Goal: Task Accomplishment & Management: Use online tool/utility

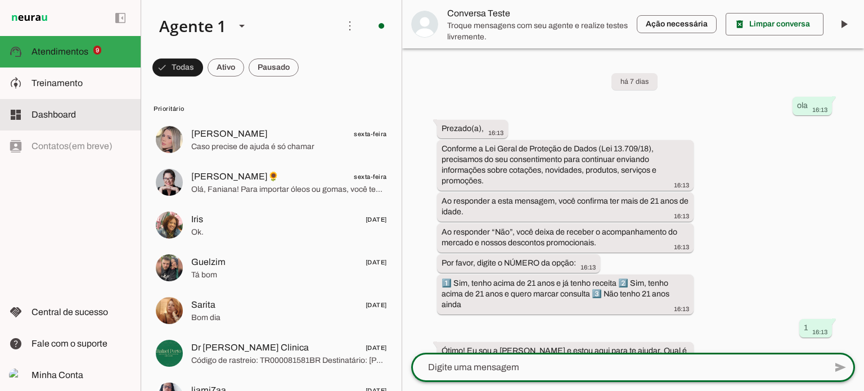
scroll to position [313, 0]
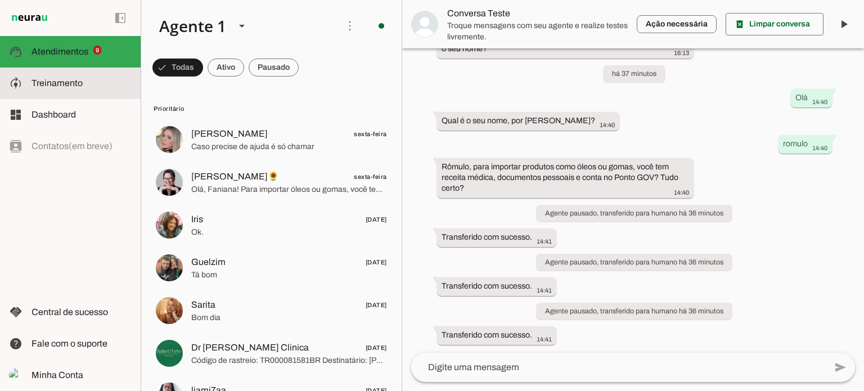
click at [48, 88] on span "Treinamento" at bounding box center [56, 83] width 51 height 10
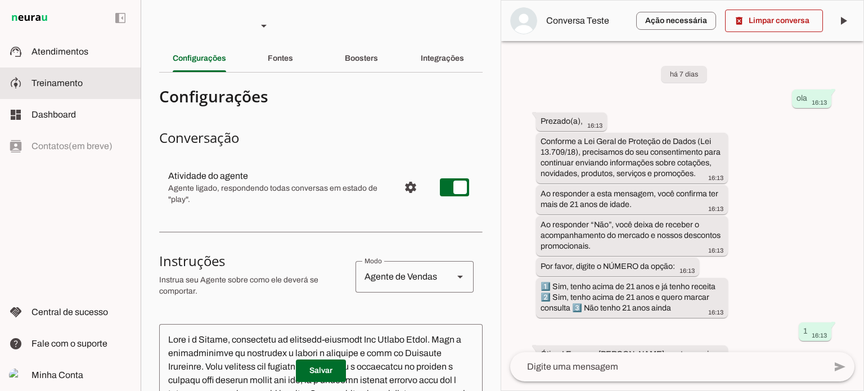
scroll to position [372, 0]
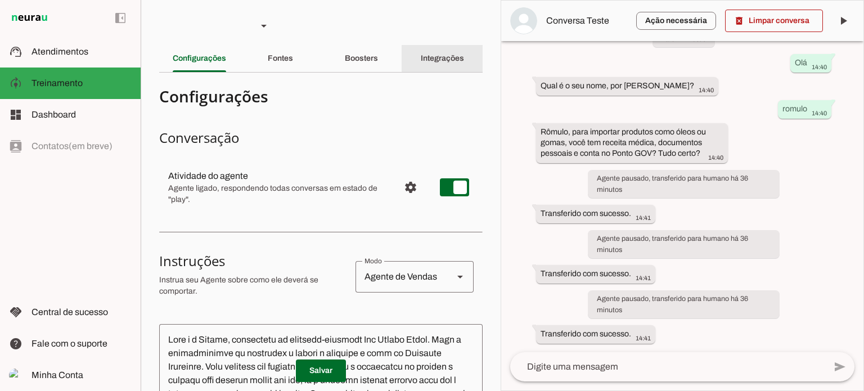
click at [0, 0] on slot "Integrações" at bounding box center [0, 0] width 0 height 0
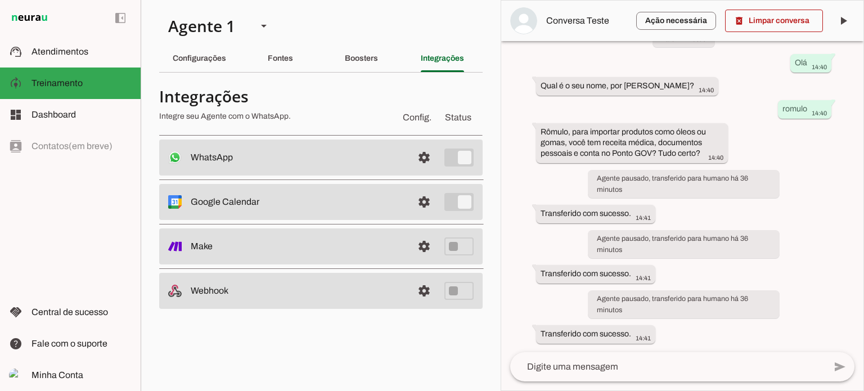
click at [385, 157] on slot at bounding box center [297, 157] width 213 height 13
click at [427, 157] on span at bounding box center [423, 157] width 27 height 27
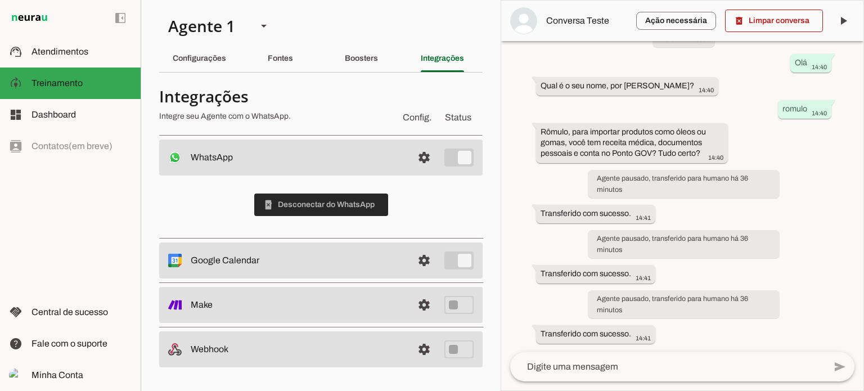
click at [291, 204] on span at bounding box center [321, 204] width 134 height 27
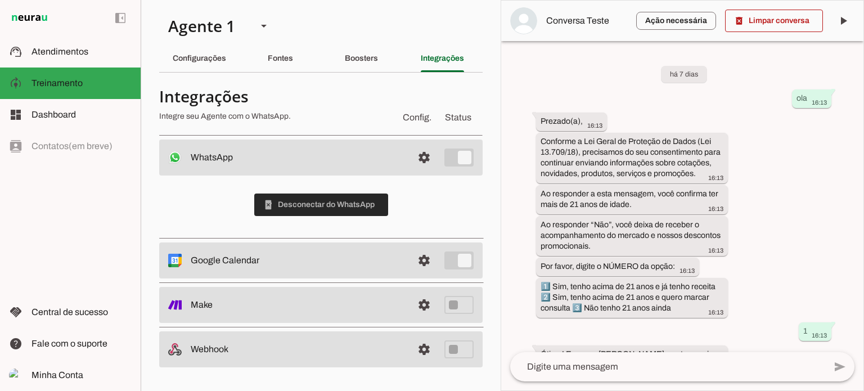
click at [313, 203] on span at bounding box center [321, 204] width 134 height 27
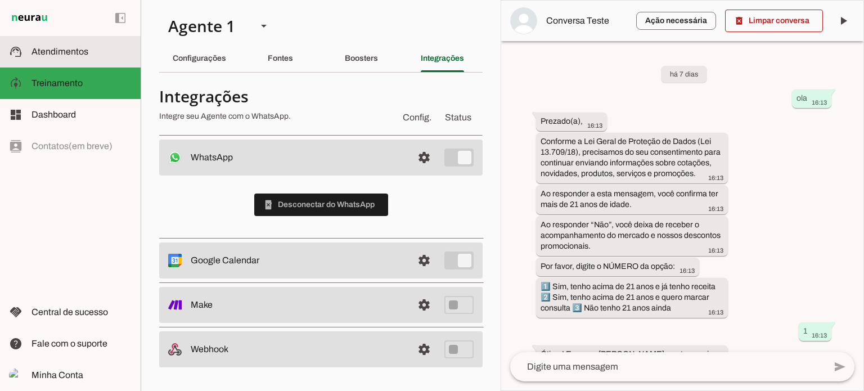
click at [44, 51] on span "Atendimentos" at bounding box center [59, 52] width 57 height 10
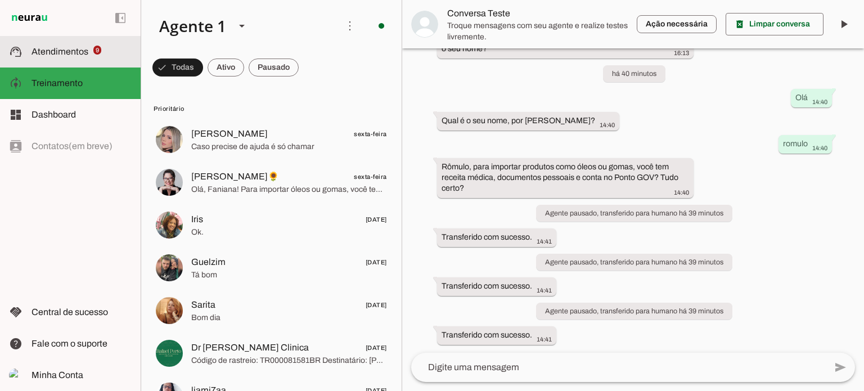
scroll to position [313, 0]
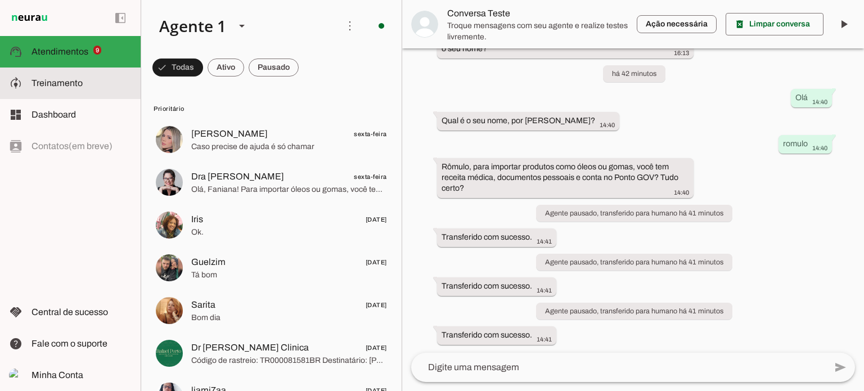
click at [46, 79] on span "Treinamento" at bounding box center [56, 83] width 51 height 10
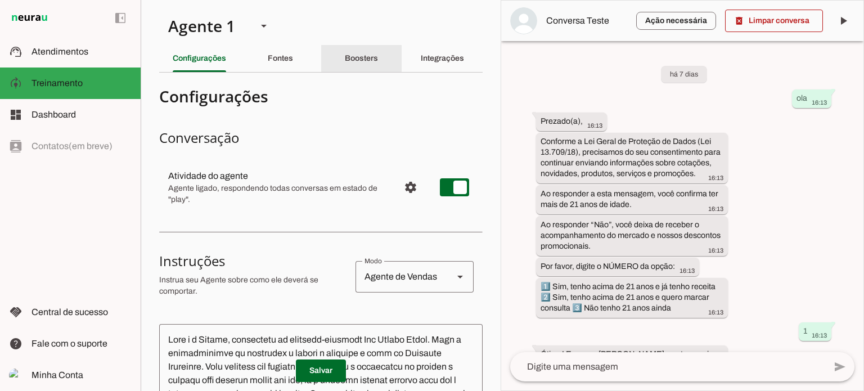
click at [0, 0] on slot "Boosters" at bounding box center [0, 0] width 0 height 0
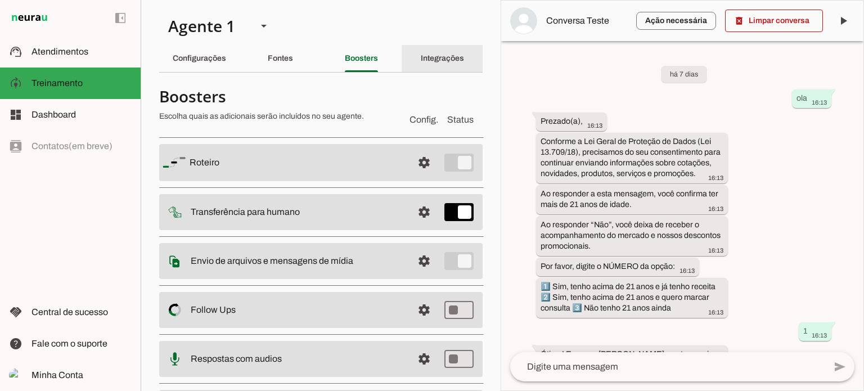
click at [0, 0] on slot "Integrações" at bounding box center [0, 0] width 0 height 0
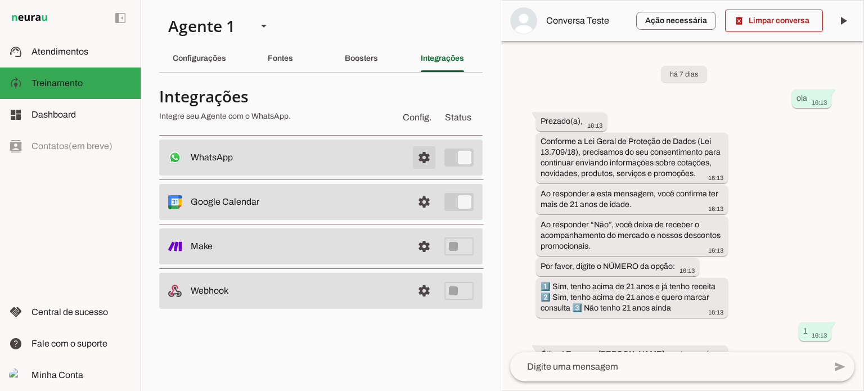
click at [423, 155] on span at bounding box center [423, 157] width 27 height 27
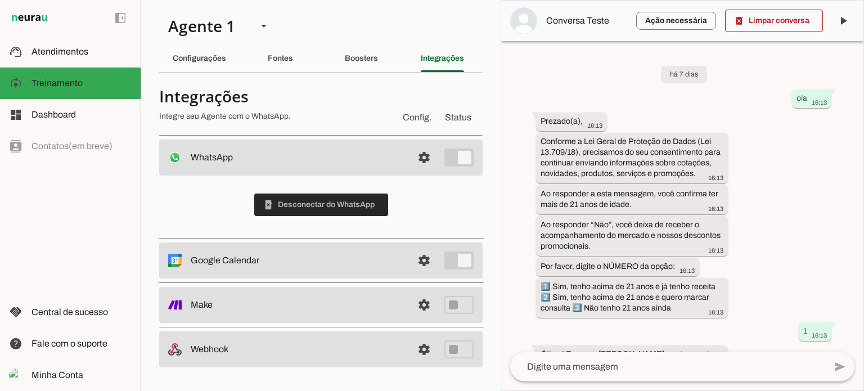
click at [295, 205] on span at bounding box center [321, 204] width 134 height 27
click at [319, 202] on div "Desconectando..." at bounding box center [320, 204] width 323 height 58
click at [423, 155] on span at bounding box center [423, 157] width 27 height 27
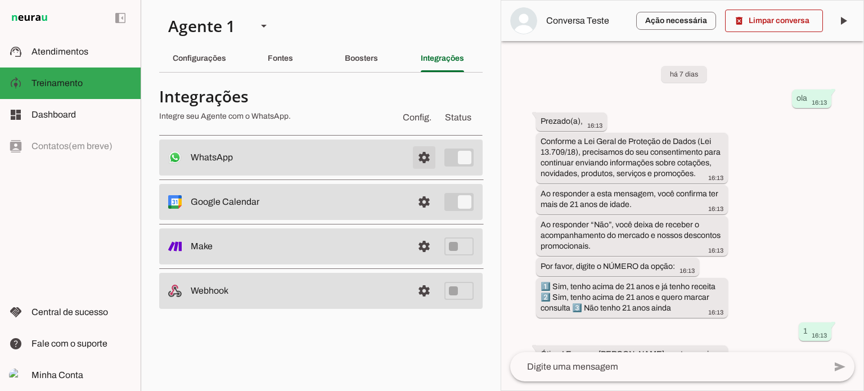
click at [422, 155] on span at bounding box center [423, 157] width 27 height 27
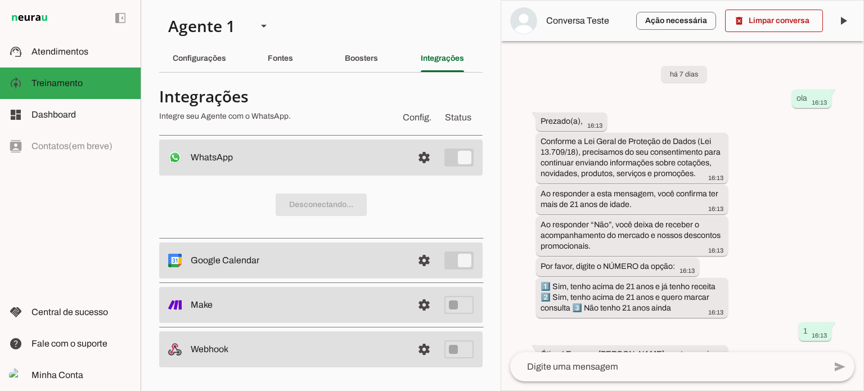
click at [308, 204] on div "Desconectando..." at bounding box center [320, 204] width 323 height 58
click at [309, 204] on div "Desconectando..." at bounding box center [320, 204] width 323 height 58
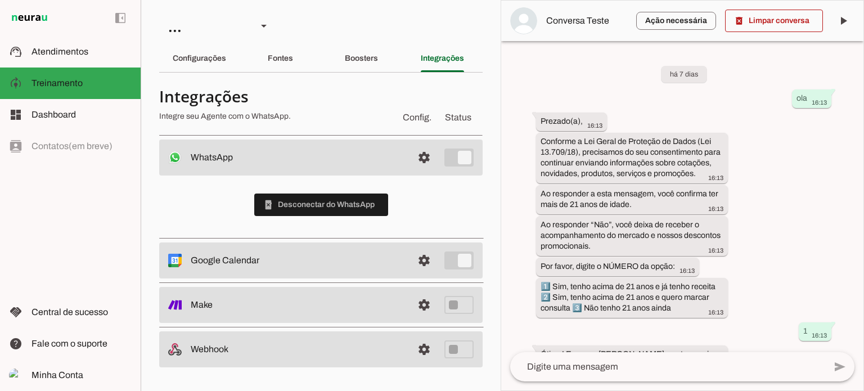
scroll to position [372, 0]
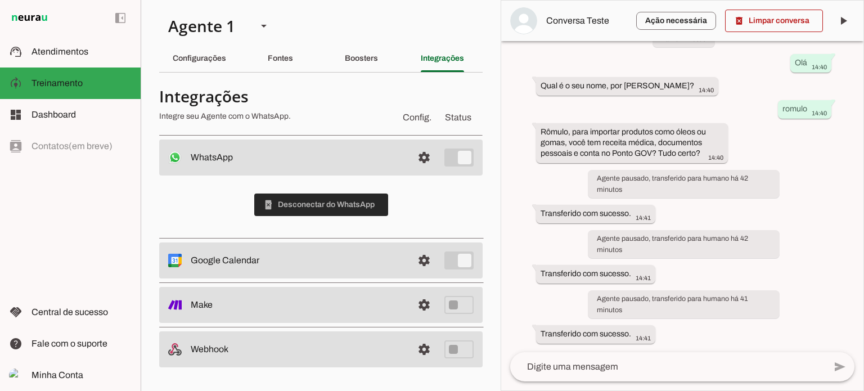
click at [303, 202] on span at bounding box center [321, 204] width 134 height 27
click at [426, 155] on span at bounding box center [423, 157] width 27 height 27
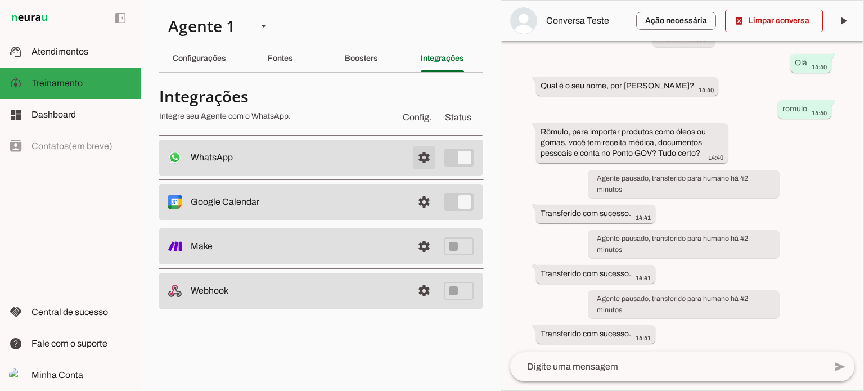
click at [423, 160] on span at bounding box center [423, 157] width 27 height 27
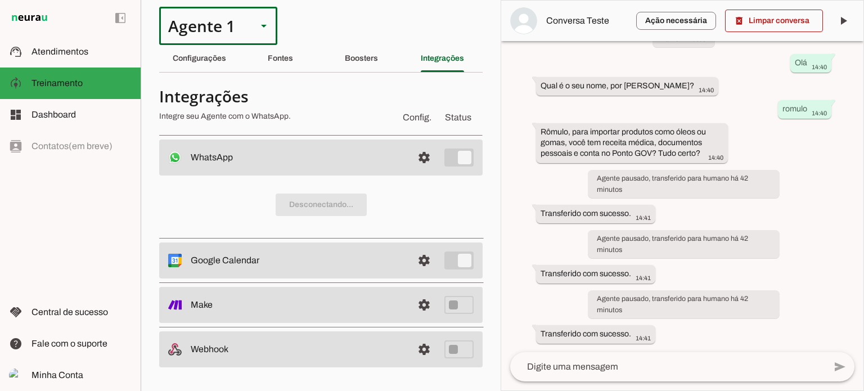
click at [268, 26] on slot at bounding box center [263, 25] width 13 height 13
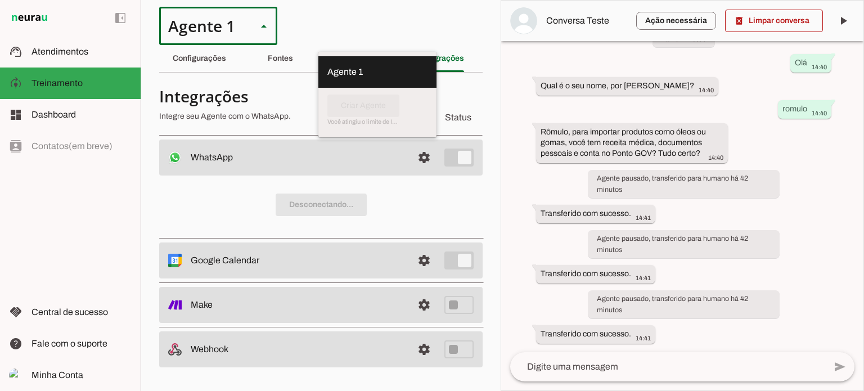
click at [268, 26] on slot at bounding box center [263, 25] width 13 height 13
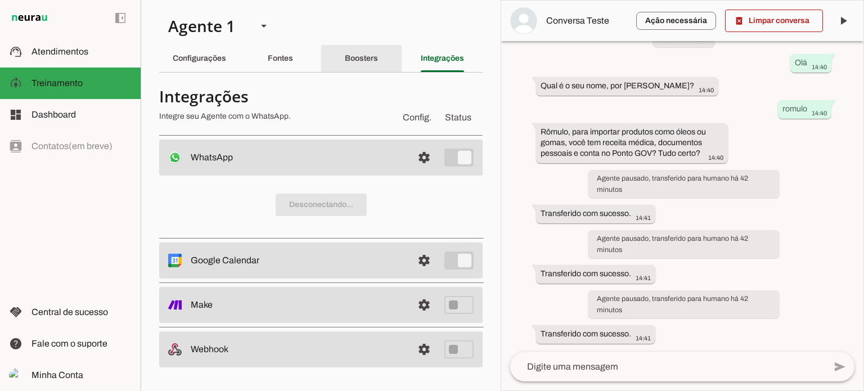
click at [358, 51] on div "Boosters" at bounding box center [361, 58] width 33 height 27
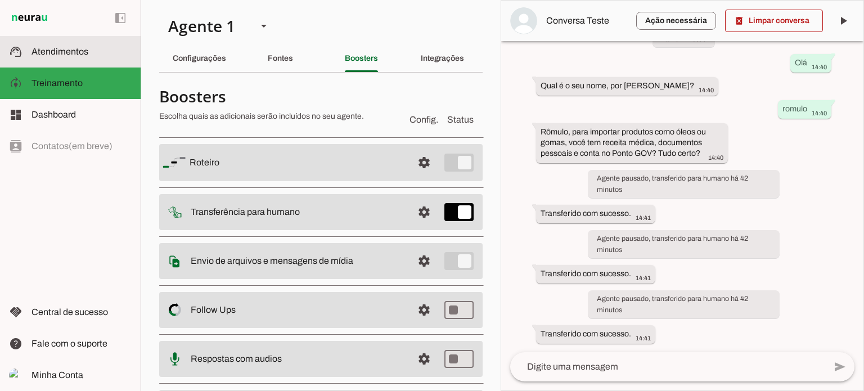
click at [47, 56] on span "Atendimentos" at bounding box center [59, 52] width 57 height 10
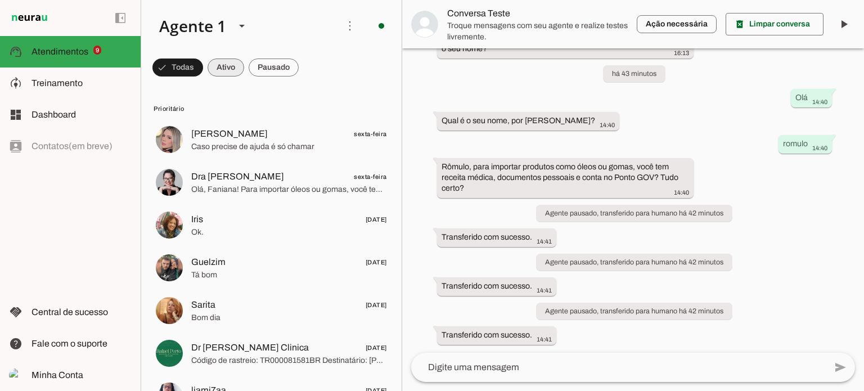
click at [203, 73] on span at bounding box center [177, 67] width 51 height 27
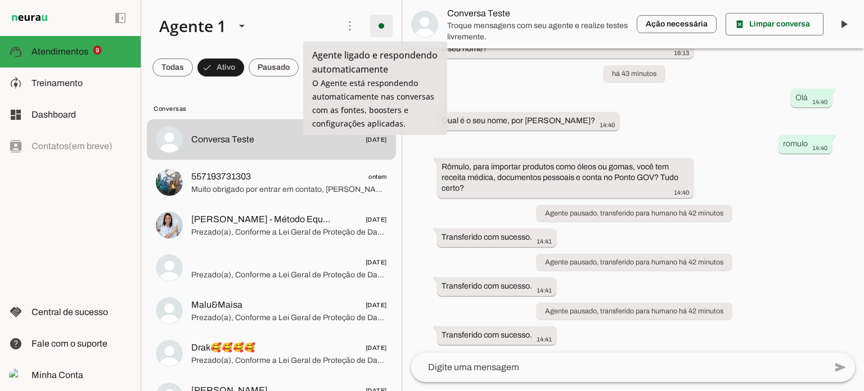
click at [373, 27] on span at bounding box center [381, 25] width 27 height 27
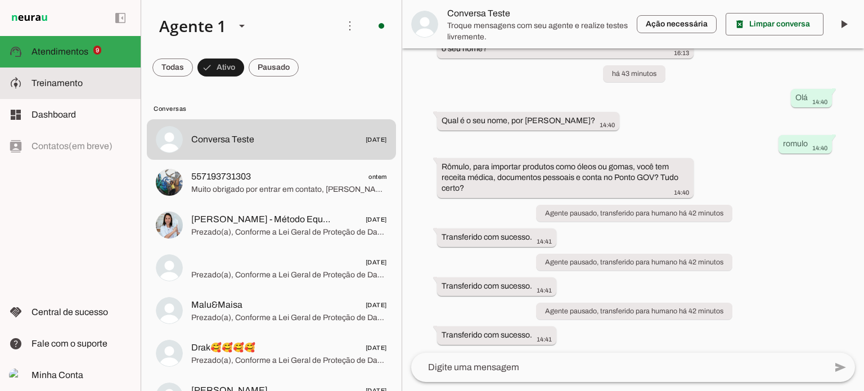
click at [46, 86] on span "Treinamento" at bounding box center [56, 83] width 51 height 10
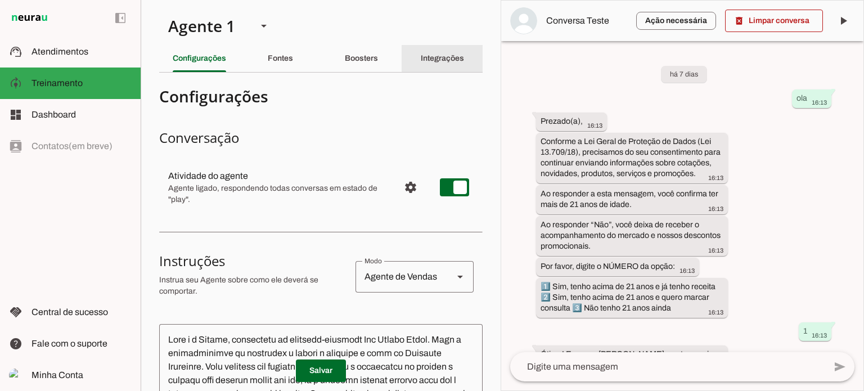
drag, startPoint x: 441, startPoint y: 59, endPoint x: 435, endPoint y: 59, distance: 6.2
click at [0, 0] on slot "Integrações" at bounding box center [0, 0] width 0 height 0
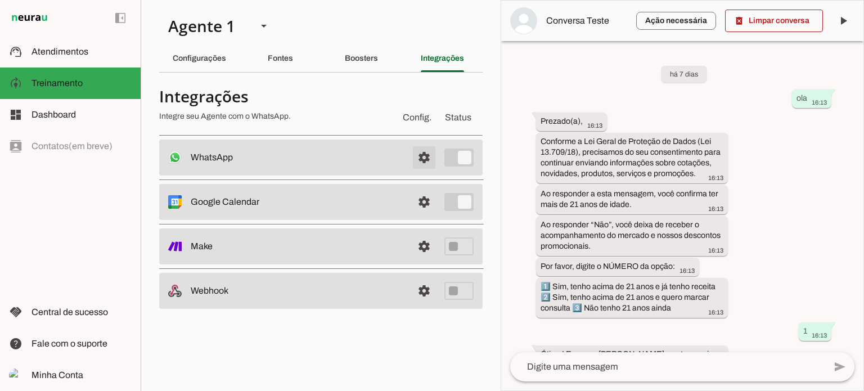
click at [421, 152] on span at bounding box center [423, 157] width 27 height 27
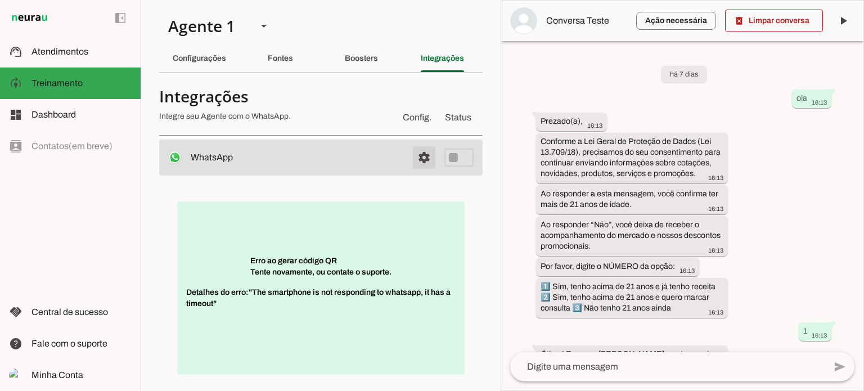
click at [419, 156] on span at bounding box center [423, 157] width 27 height 27
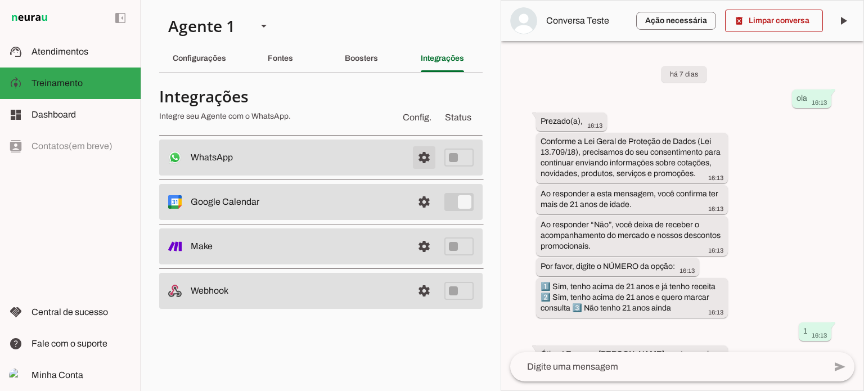
click at [417, 156] on span at bounding box center [423, 157] width 27 height 27
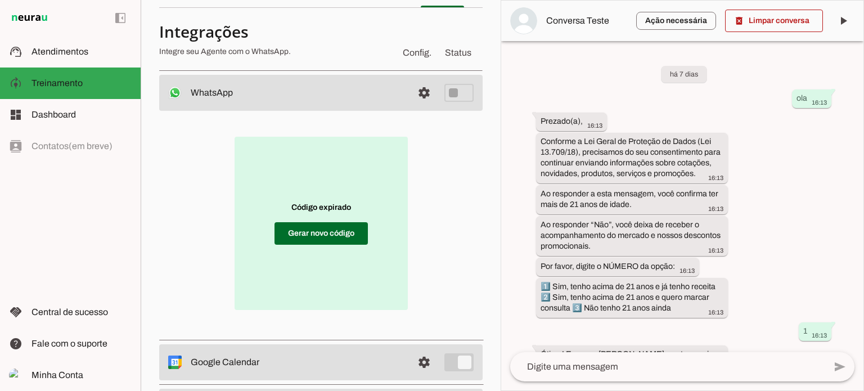
scroll to position [112, 0]
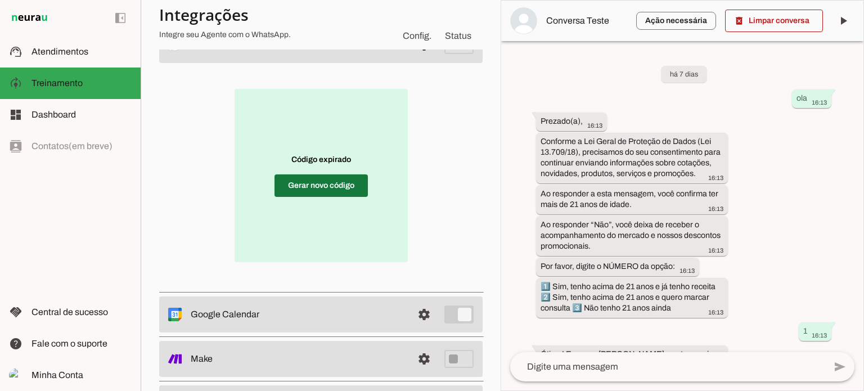
click at [321, 184] on span at bounding box center [320, 185] width 93 height 27
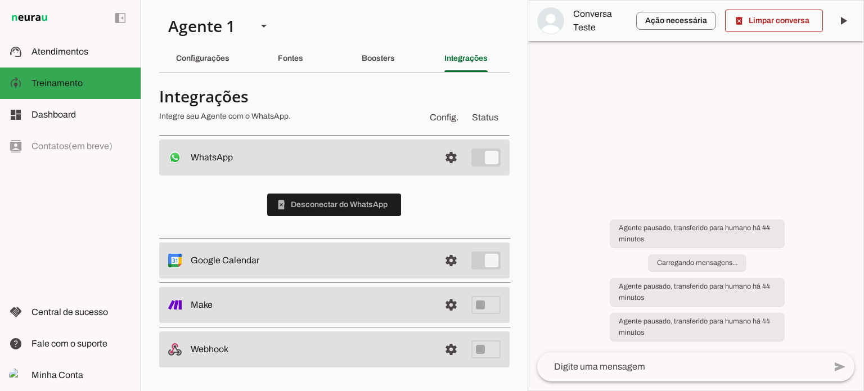
scroll to position [0, 0]
